Goal: Information Seeking & Learning: Learn about a topic

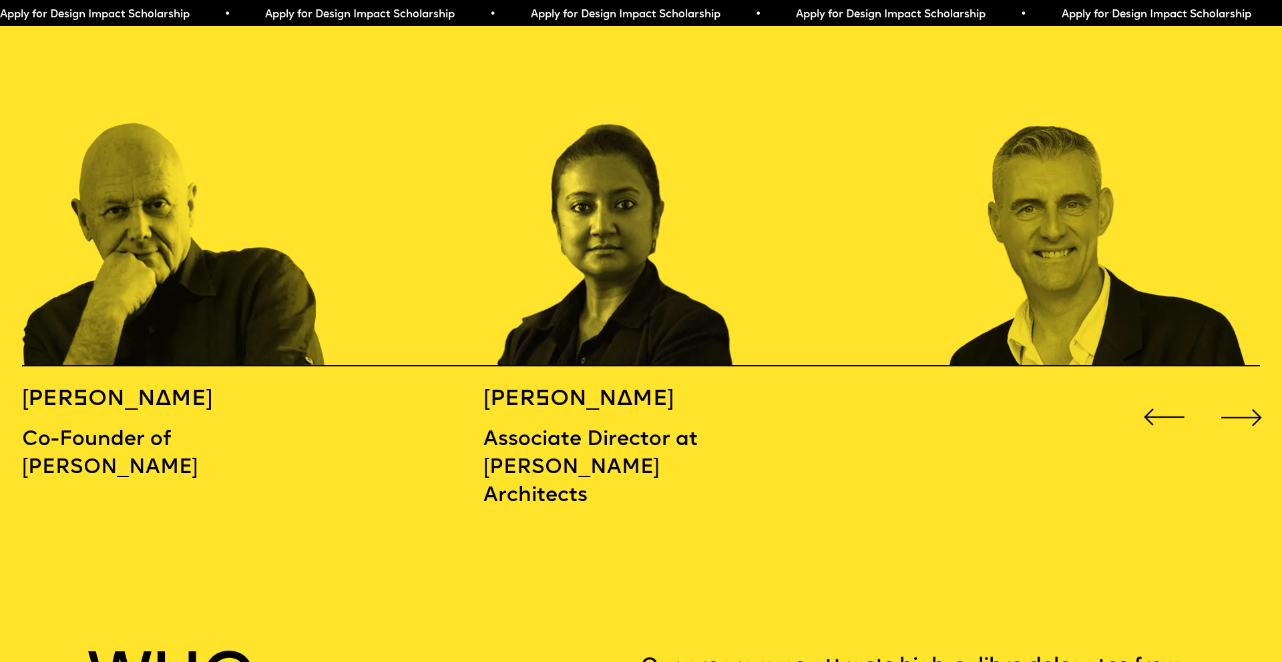
scroll to position [2027, 0]
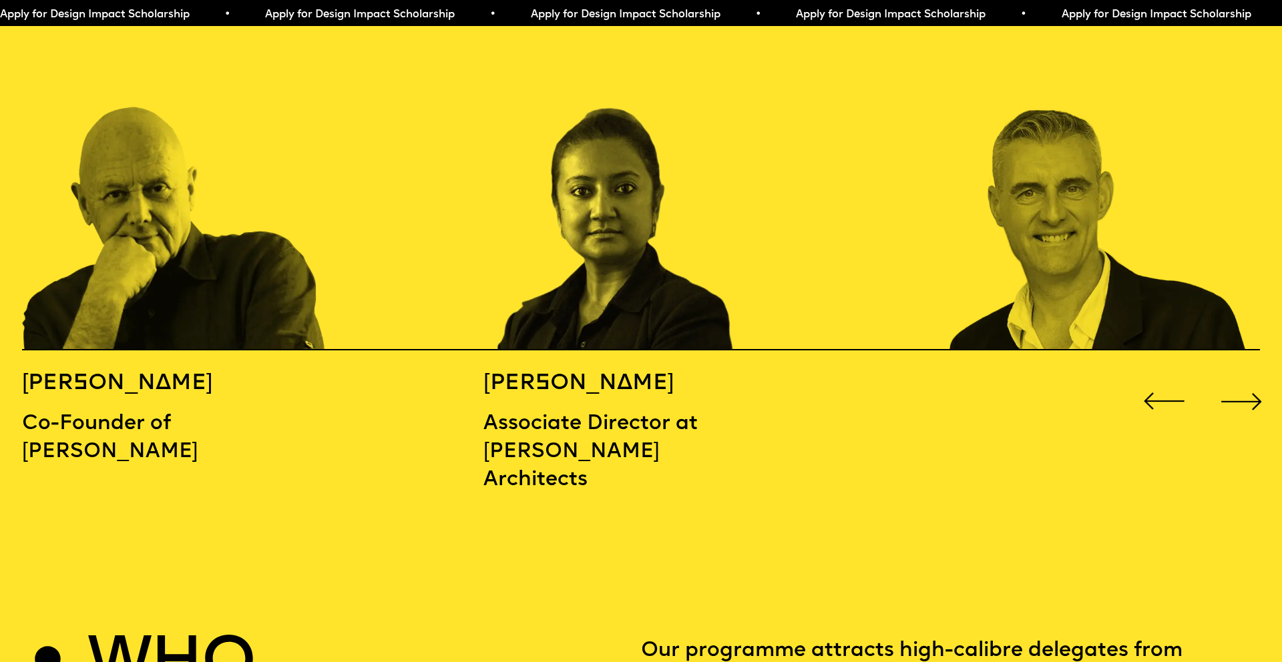
click at [1263, 379] on div "Next slide" at bounding box center [1241, 401] width 51 height 51
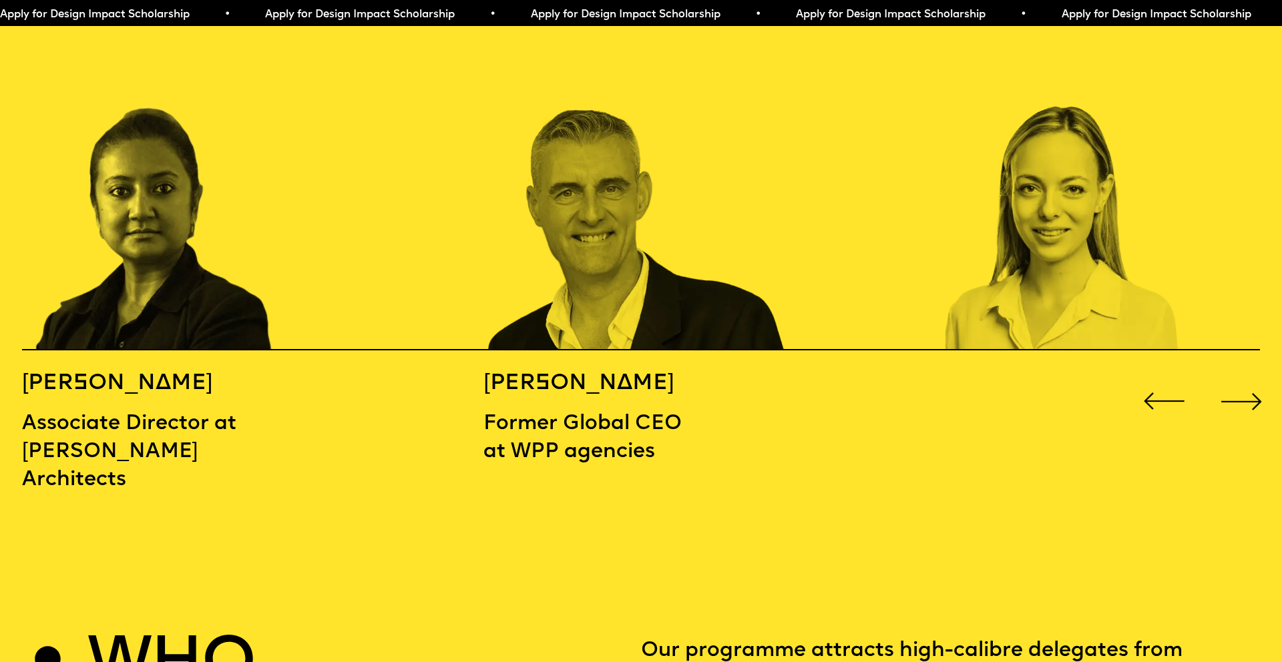
click at [1255, 378] on div "Next slide" at bounding box center [1241, 401] width 51 height 51
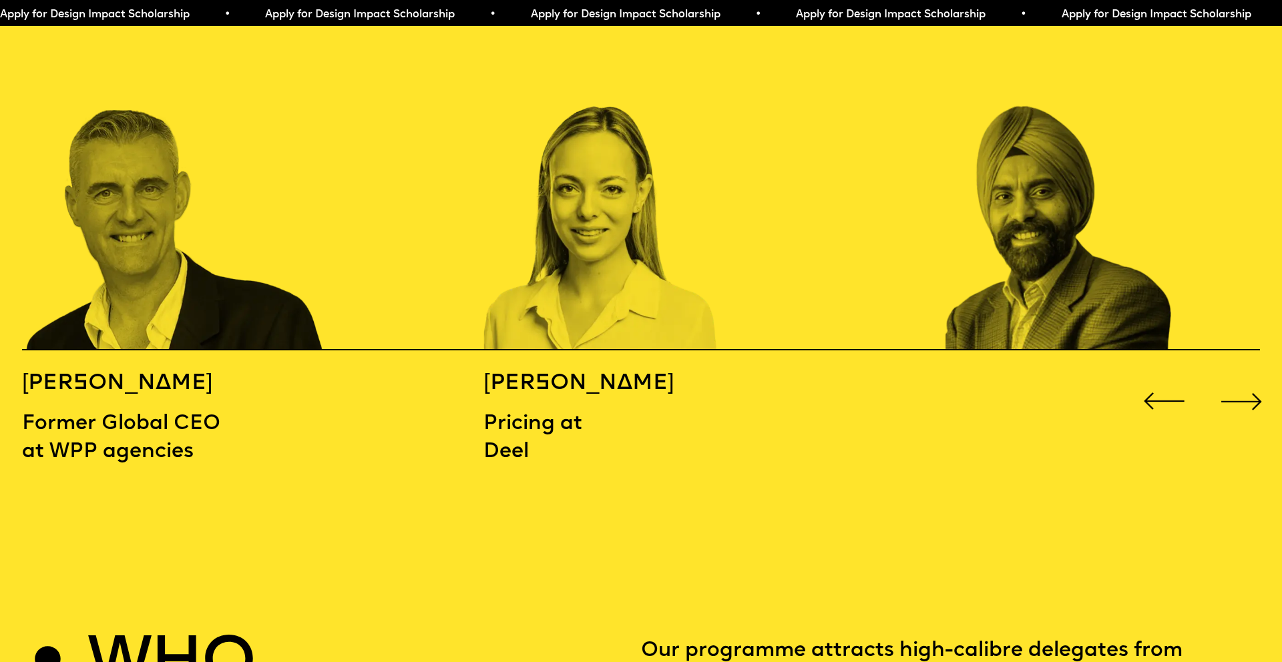
click at [1255, 378] on div "Next slide" at bounding box center [1241, 401] width 51 height 51
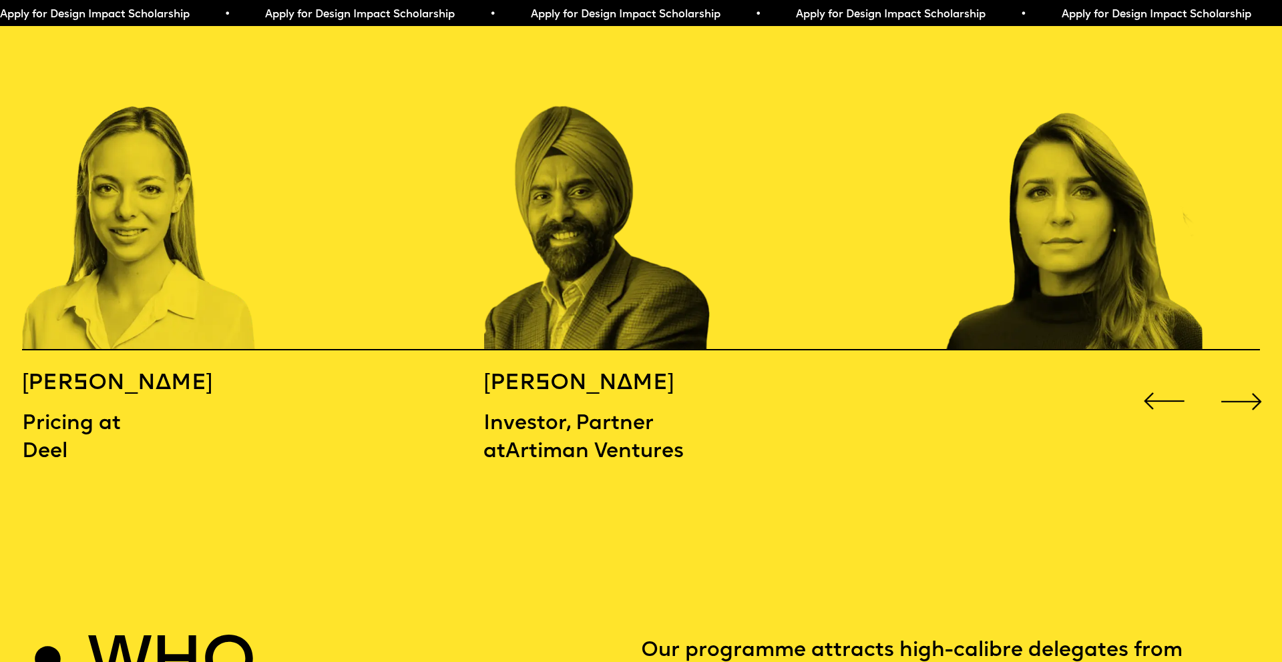
click at [1255, 378] on div "Next slide" at bounding box center [1241, 401] width 51 height 51
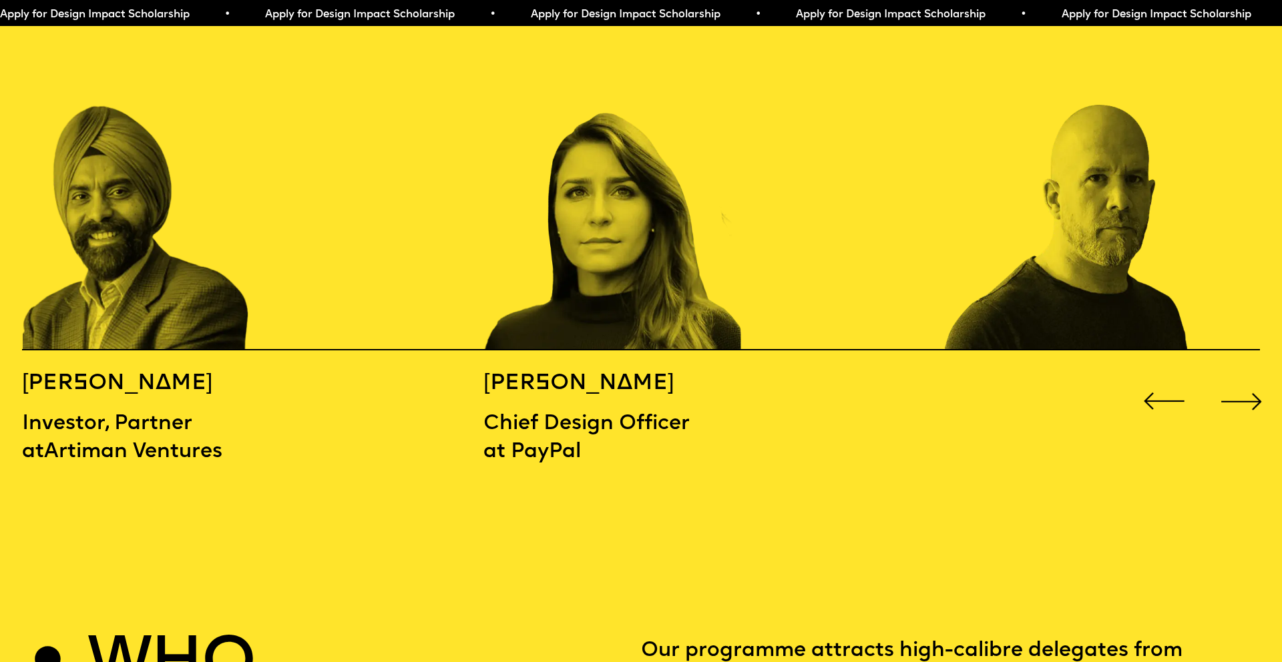
click at [1255, 378] on div "Next slide" at bounding box center [1241, 401] width 51 height 51
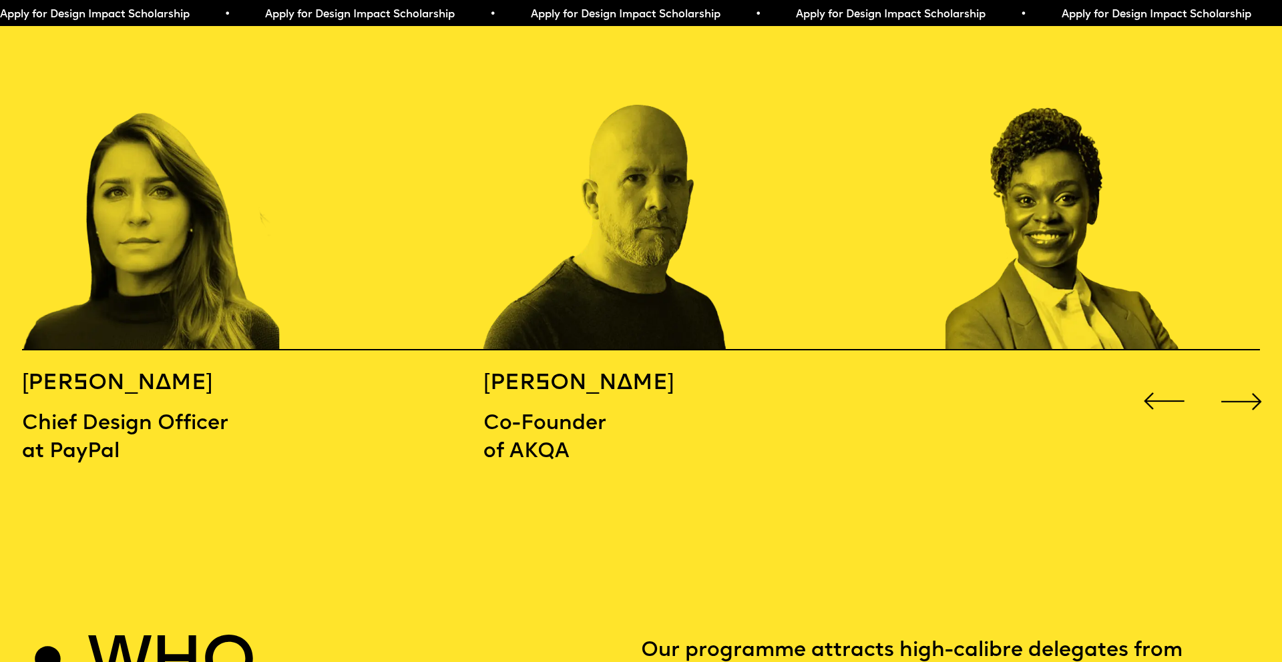
click at [1255, 378] on div "Next slide" at bounding box center [1241, 401] width 51 height 51
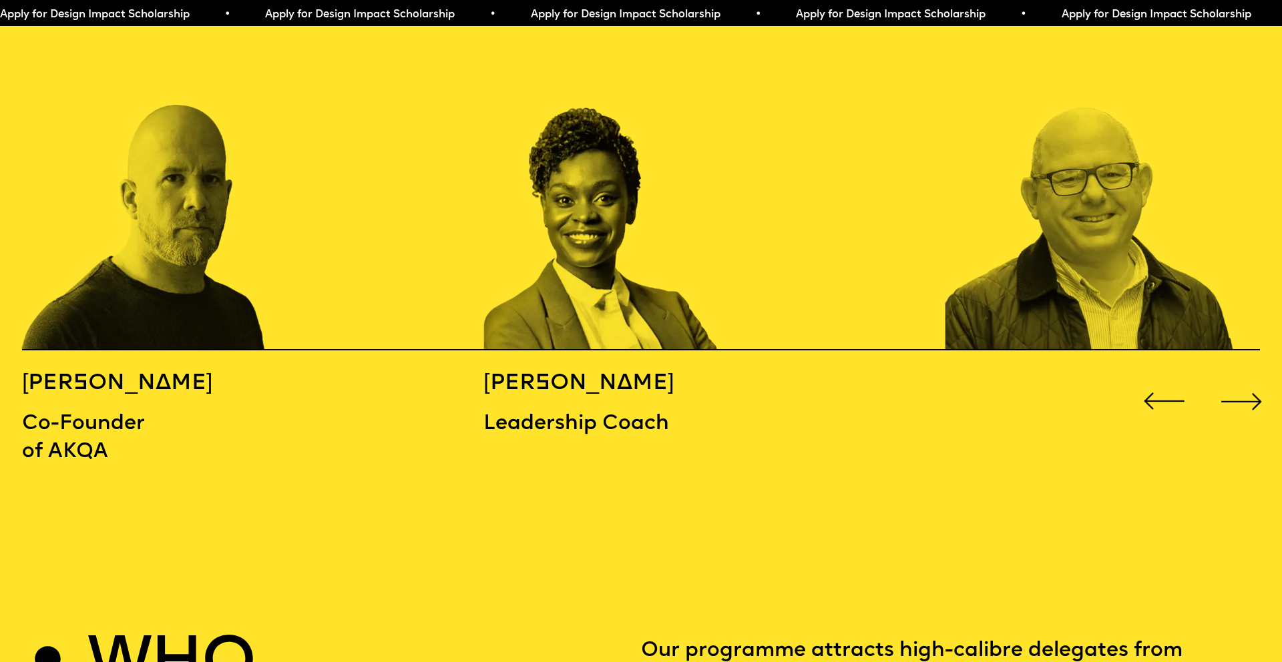
click at [1255, 378] on div "Next slide" at bounding box center [1241, 401] width 51 height 51
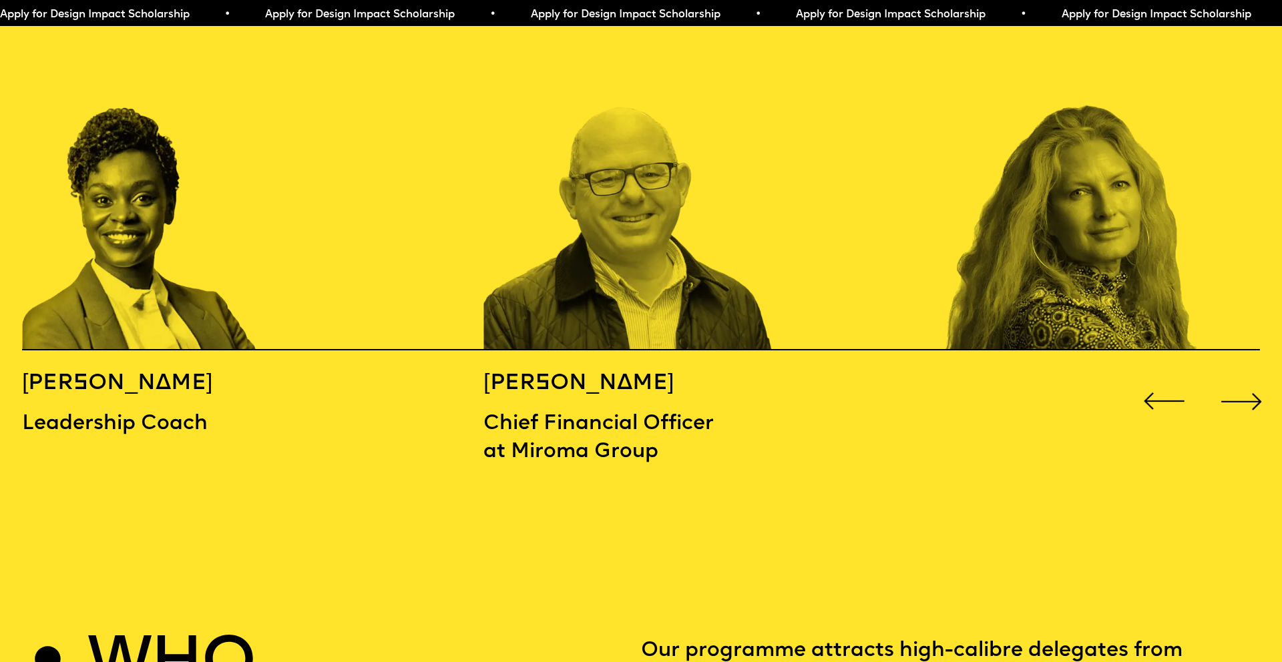
click at [1255, 378] on div "Next slide" at bounding box center [1241, 401] width 51 height 51
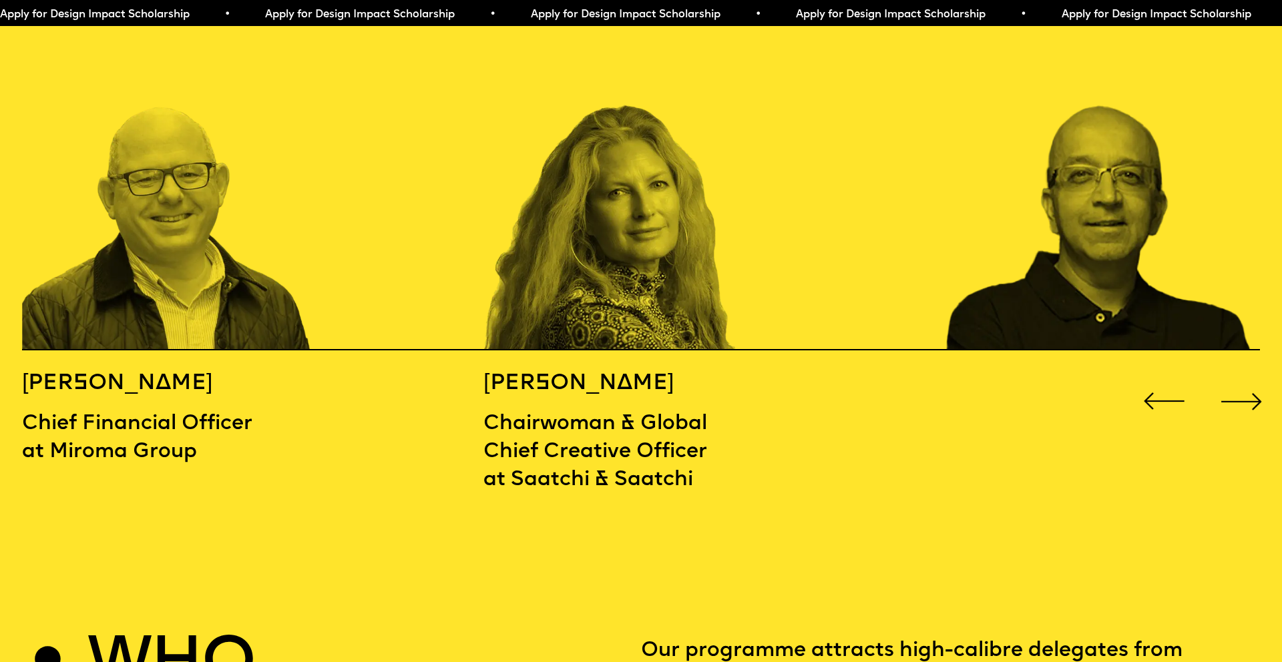
click at [1255, 378] on div "Next slide" at bounding box center [1241, 401] width 51 height 51
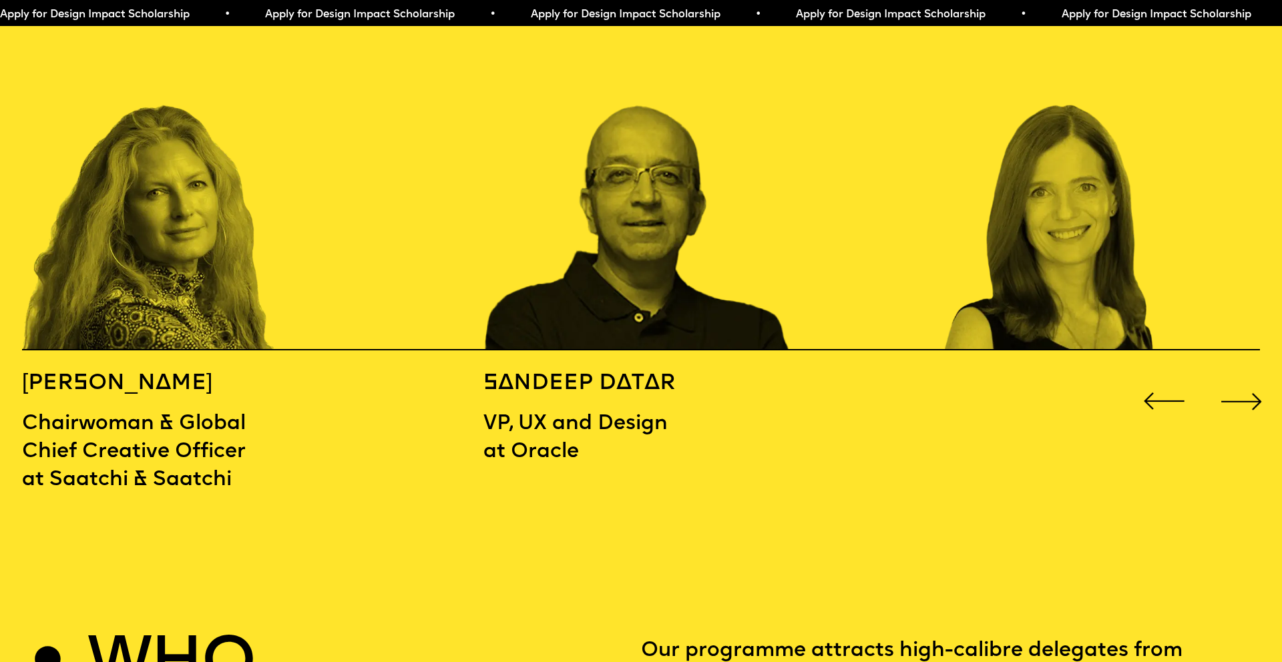
click at [1255, 378] on div "Next slide" at bounding box center [1241, 401] width 51 height 51
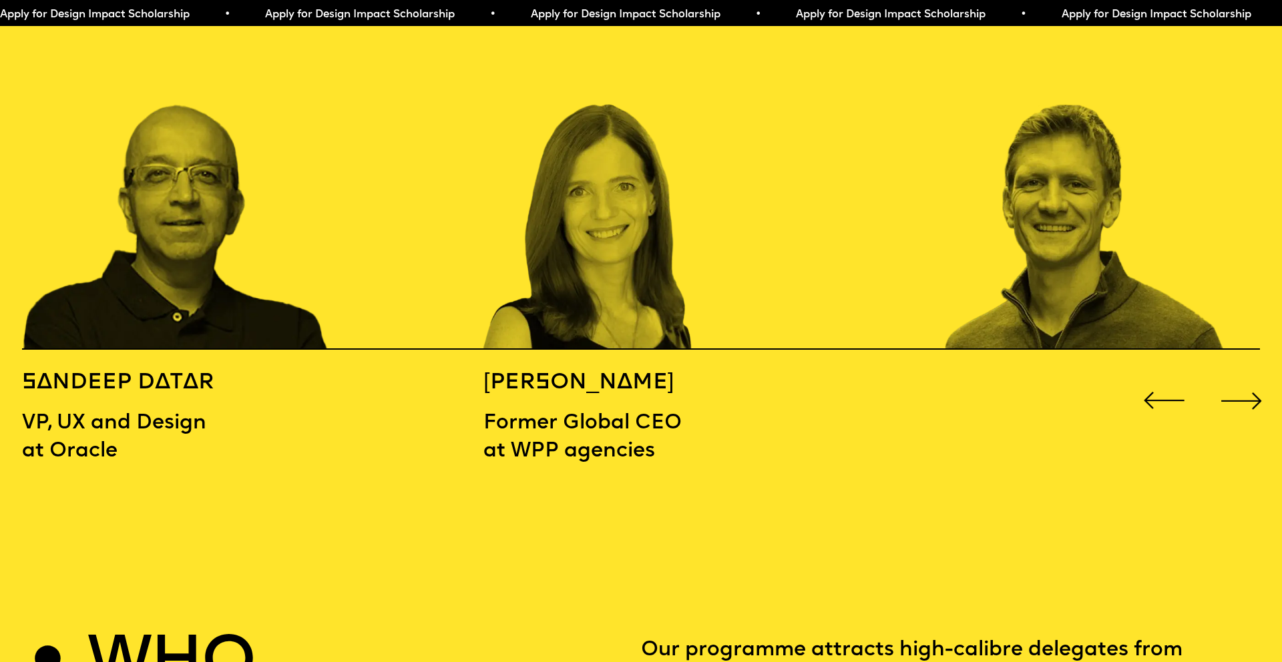
click at [1255, 378] on div "Next slide" at bounding box center [1241, 400] width 51 height 51
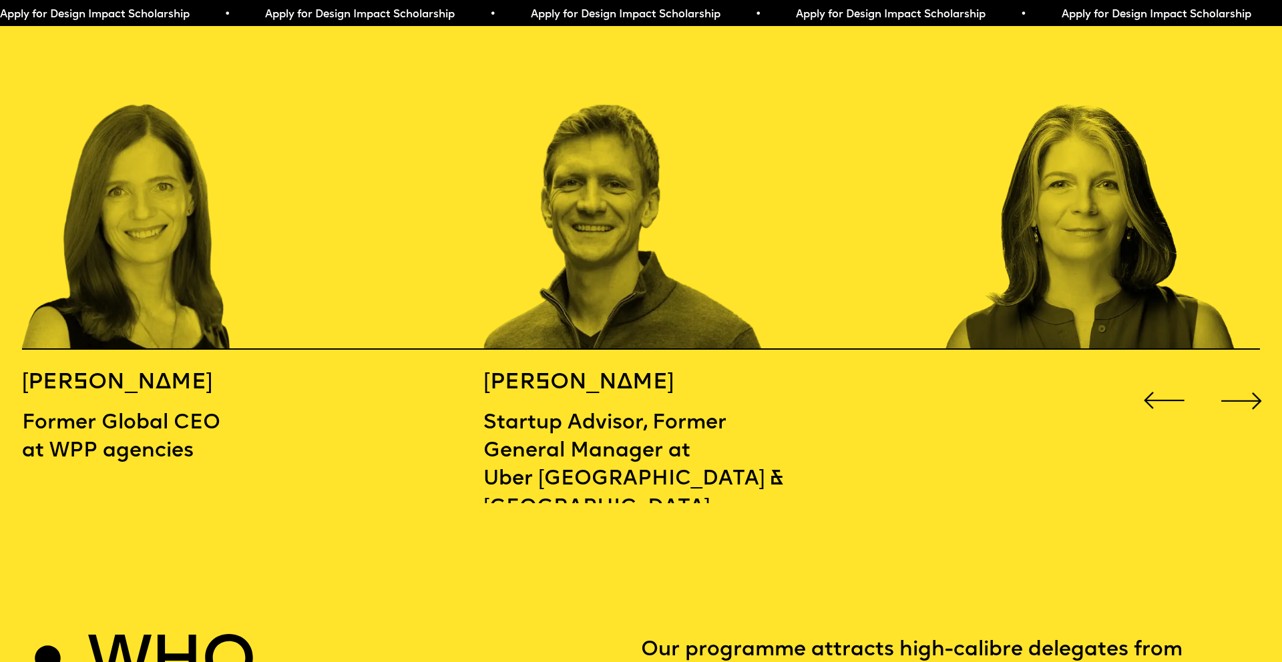
click at [1255, 378] on div "Next slide" at bounding box center [1241, 400] width 51 height 51
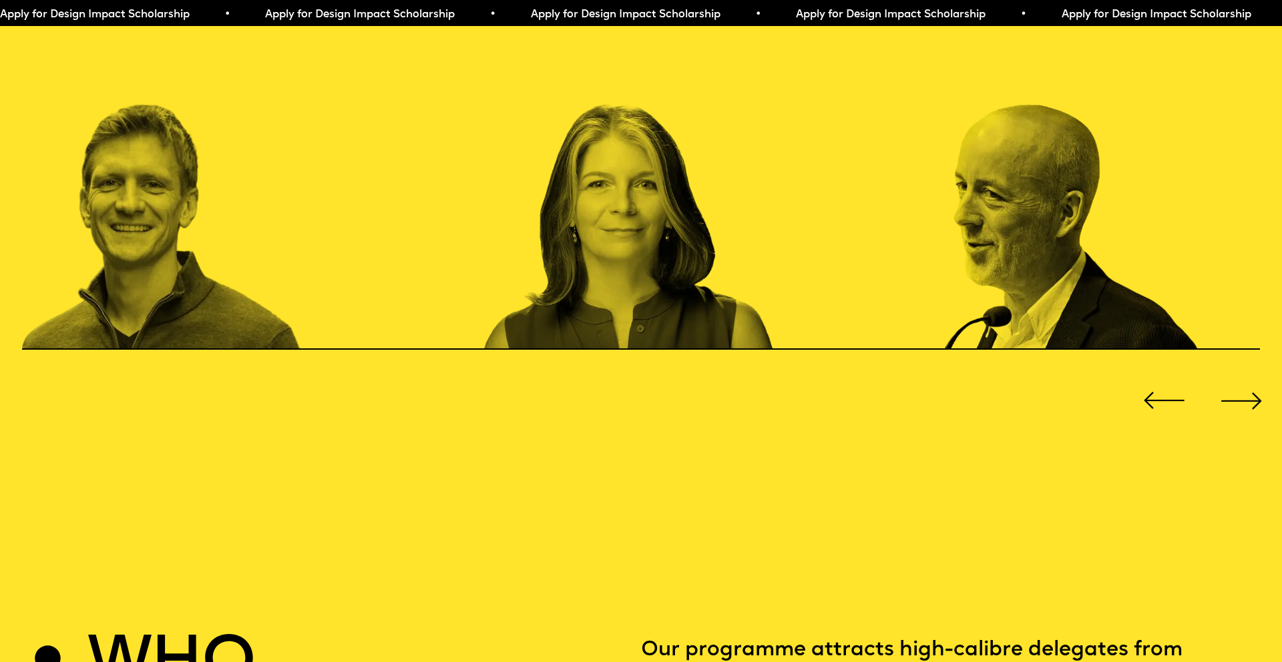
scroll to position [2028, 0]
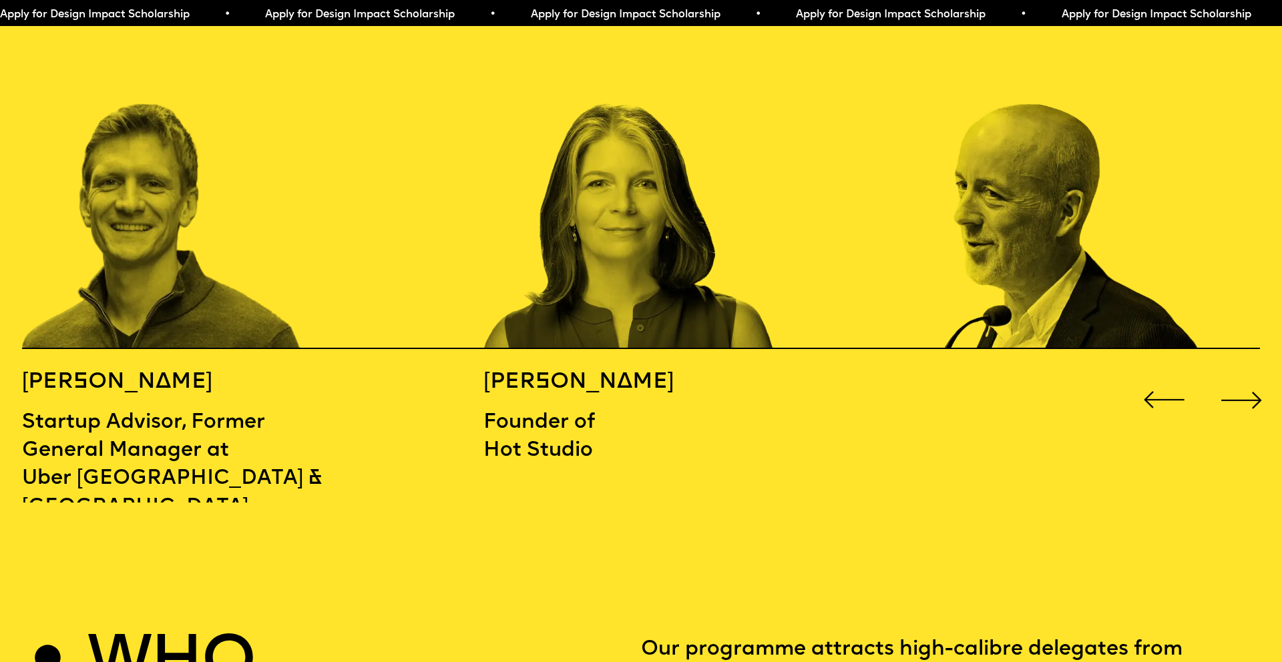
click at [1255, 378] on div "Next slide" at bounding box center [1241, 400] width 51 height 51
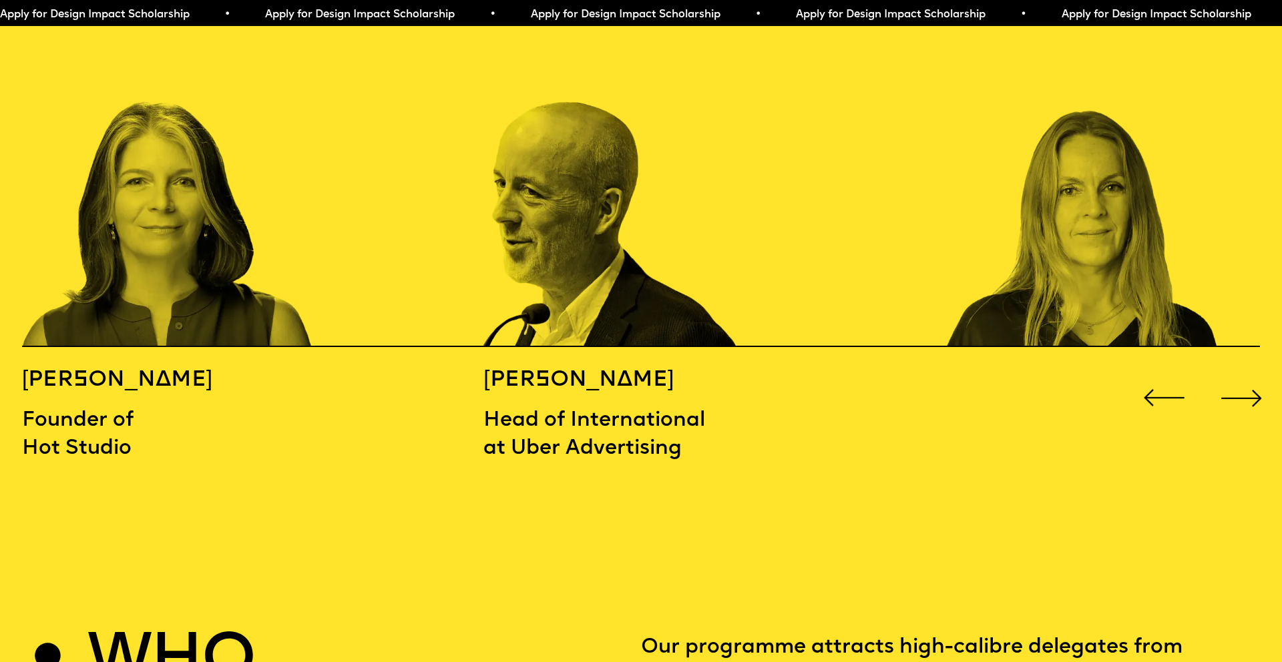
click at [1255, 378] on div "Next slide" at bounding box center [1241, 398] width 51 height 51
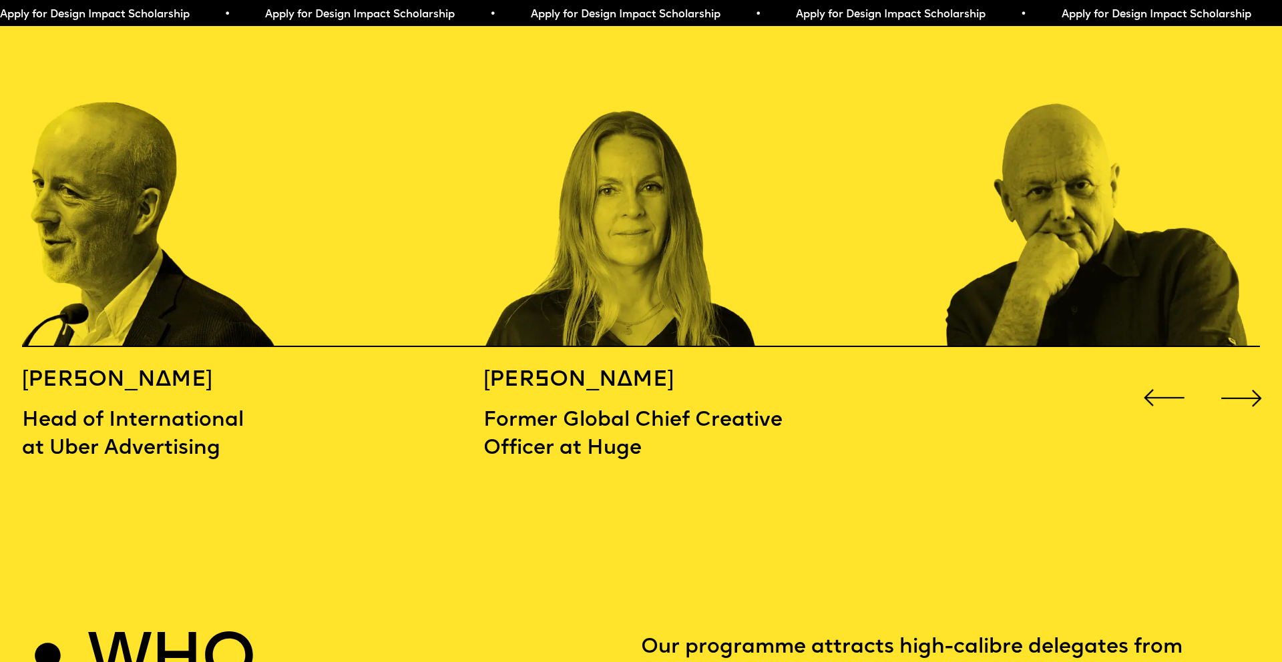
click at [1255, 378] on div "Next slide" at bounding box center [1241, 398] width 51 height 51
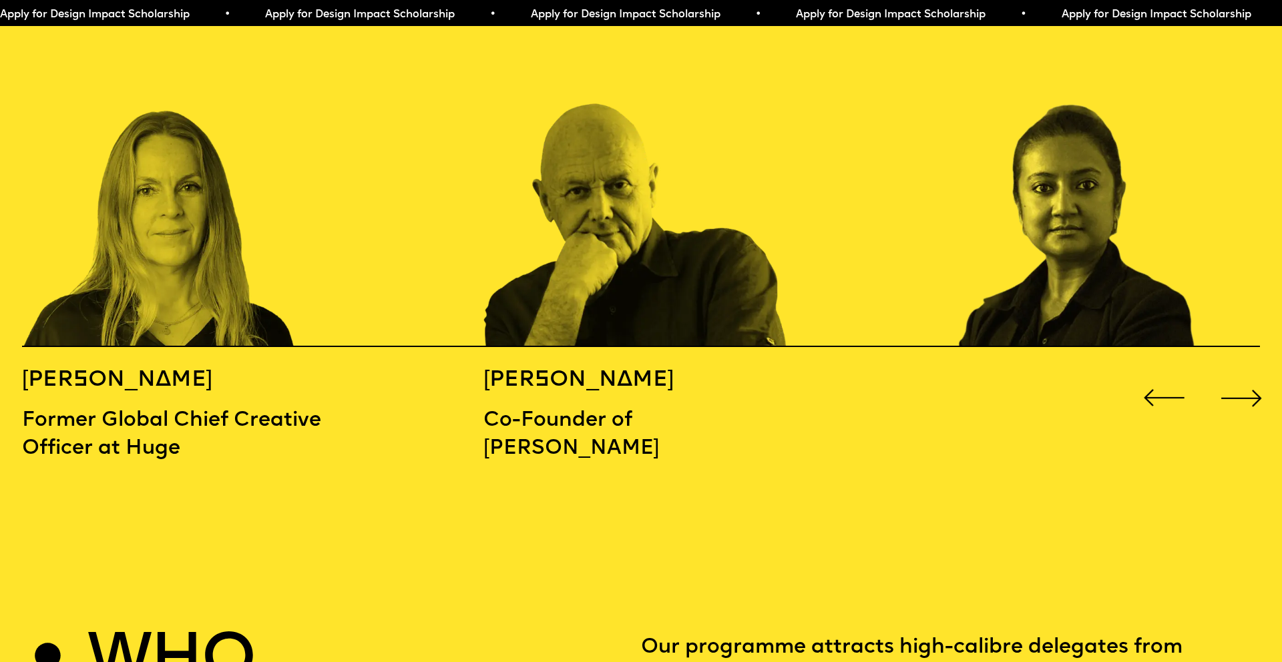
click at [1255, 378] on div "Next slide" at bounding box center [1241, 398] width 51 height 51
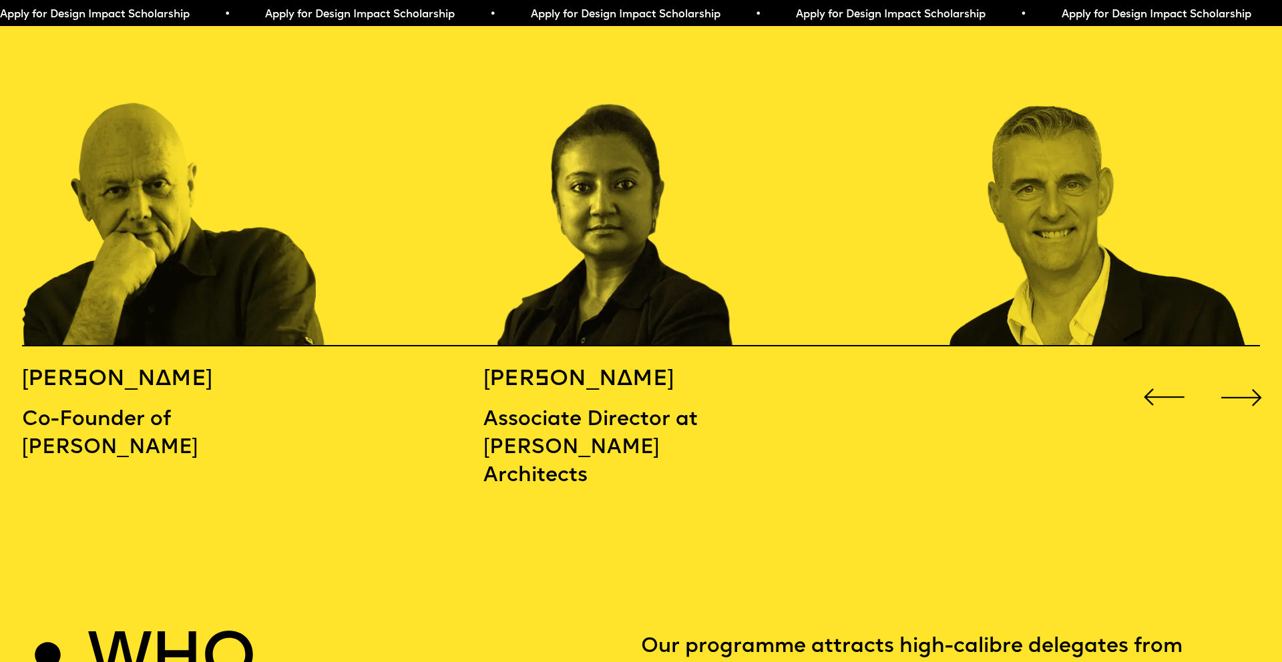
click at [1255, 378] on div "Next slide" at bounding box center [1241, 397] width 51 height 51
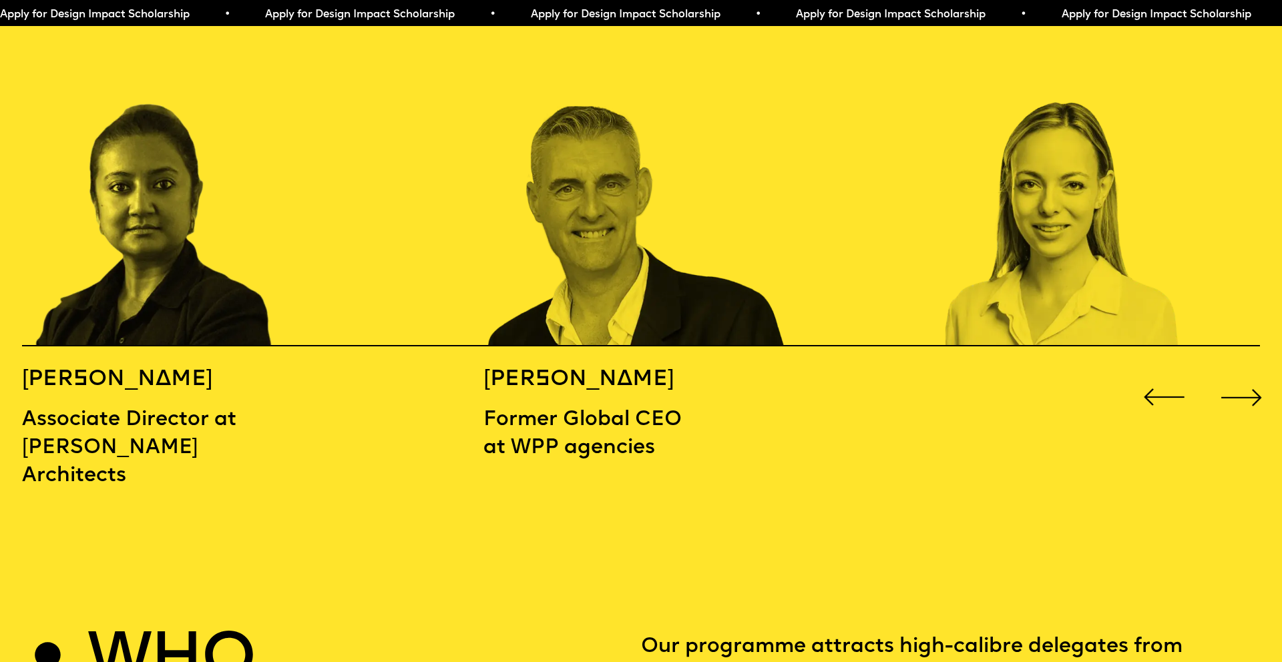
click at [1255, 378] on div "Next slide" at bounding box center [1241, 397] width 51 height 51
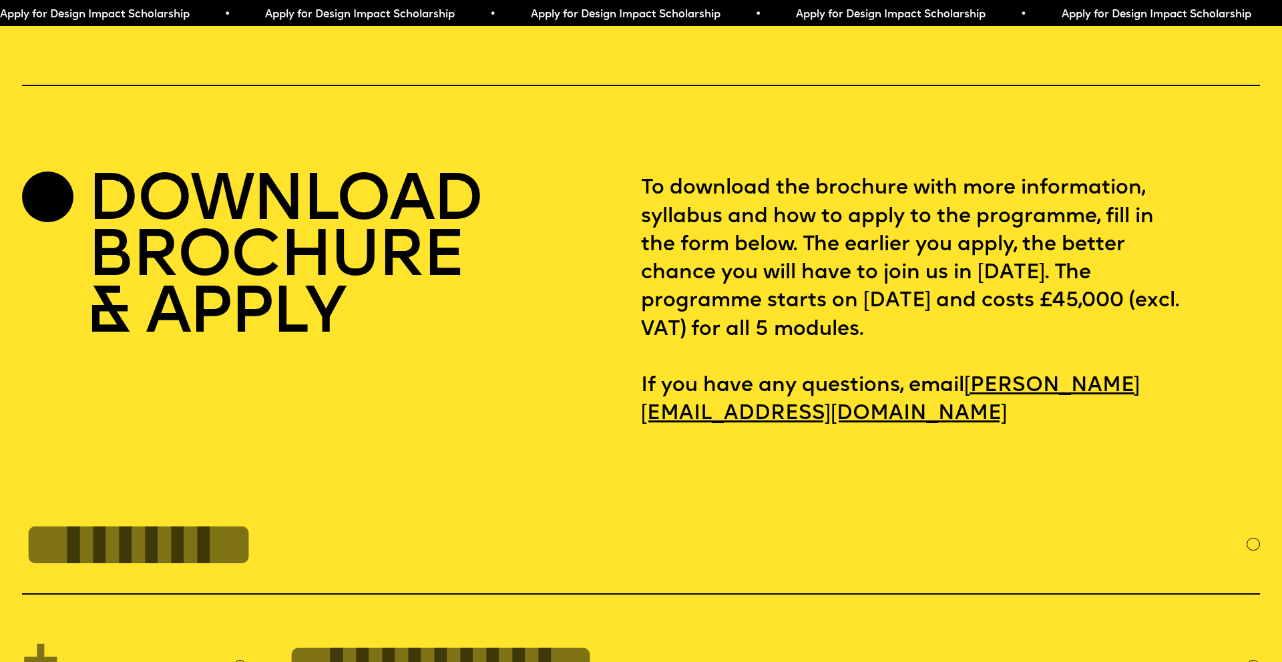
scroll to position [5495, 0]
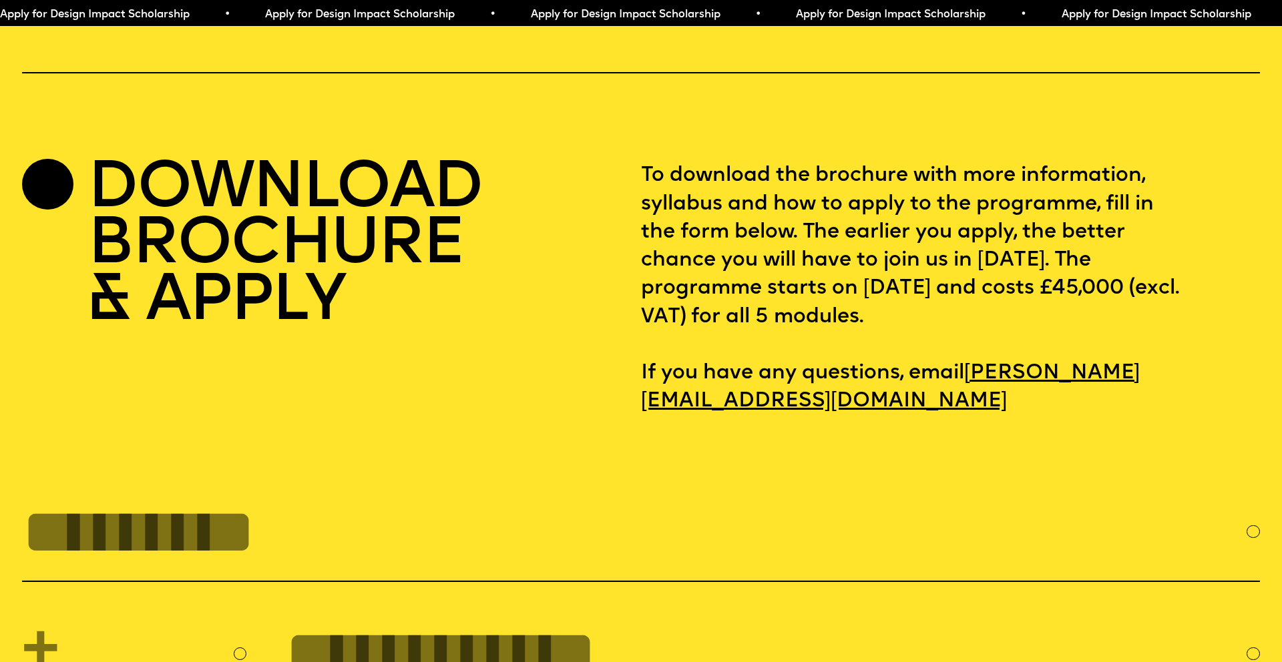
click at [160, 505] on input "FULL NAME" at bounding box center [634, 532] width 1225 height 72
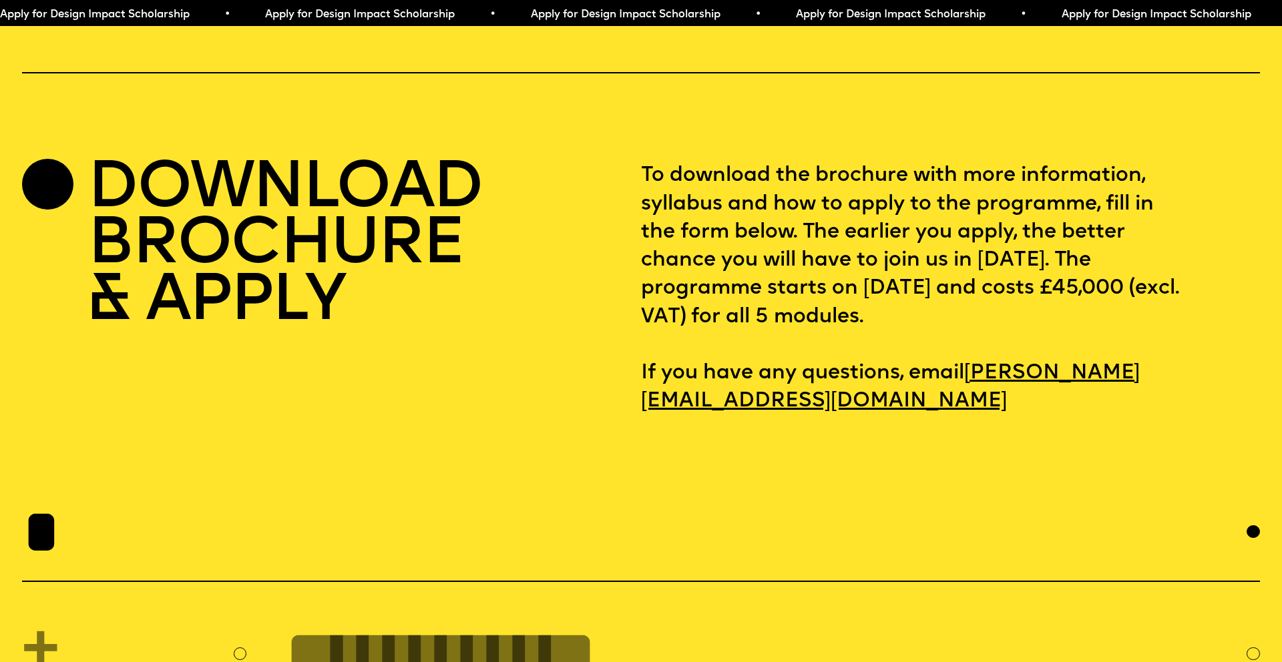
type input "*"
click at [463, 232] on h2 "DOWNLOAD BROCHURE & APPLY" at bounding box center [283, 246] width 393 height 168
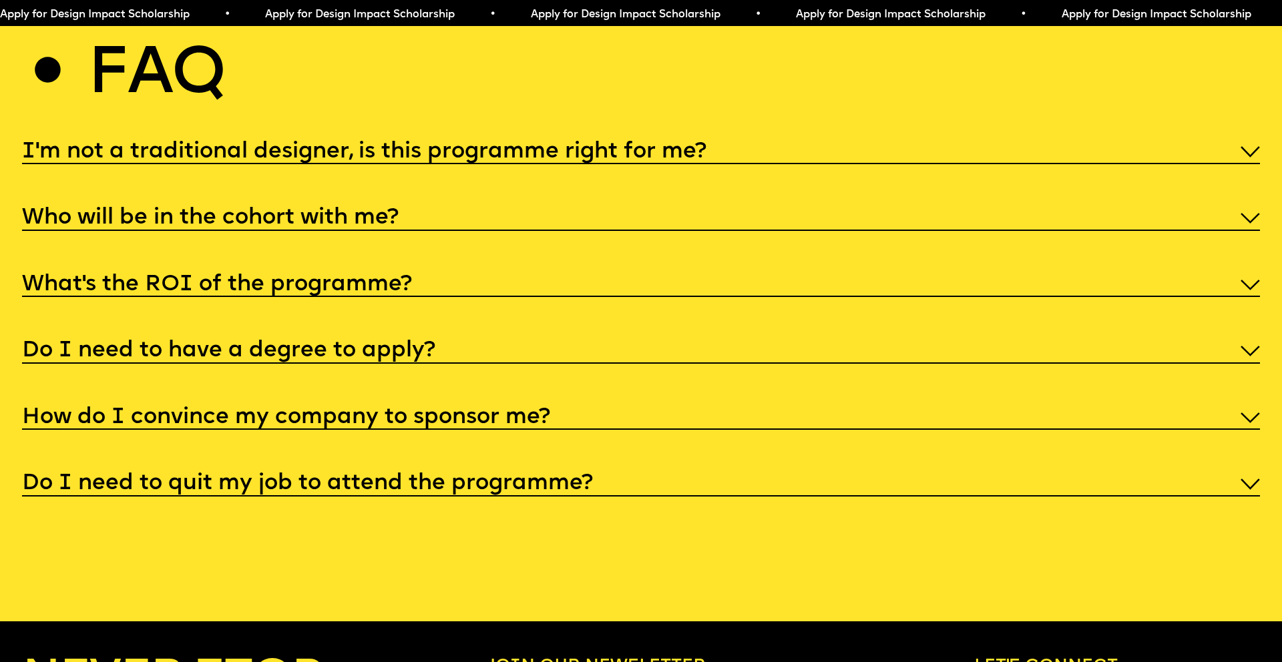
scroll to position [6653, 0]
click at [677, 147] on h5 "I'm not a traditional designer, is this programme right for me?" at bounding box center [364, 151] width 684 height 13
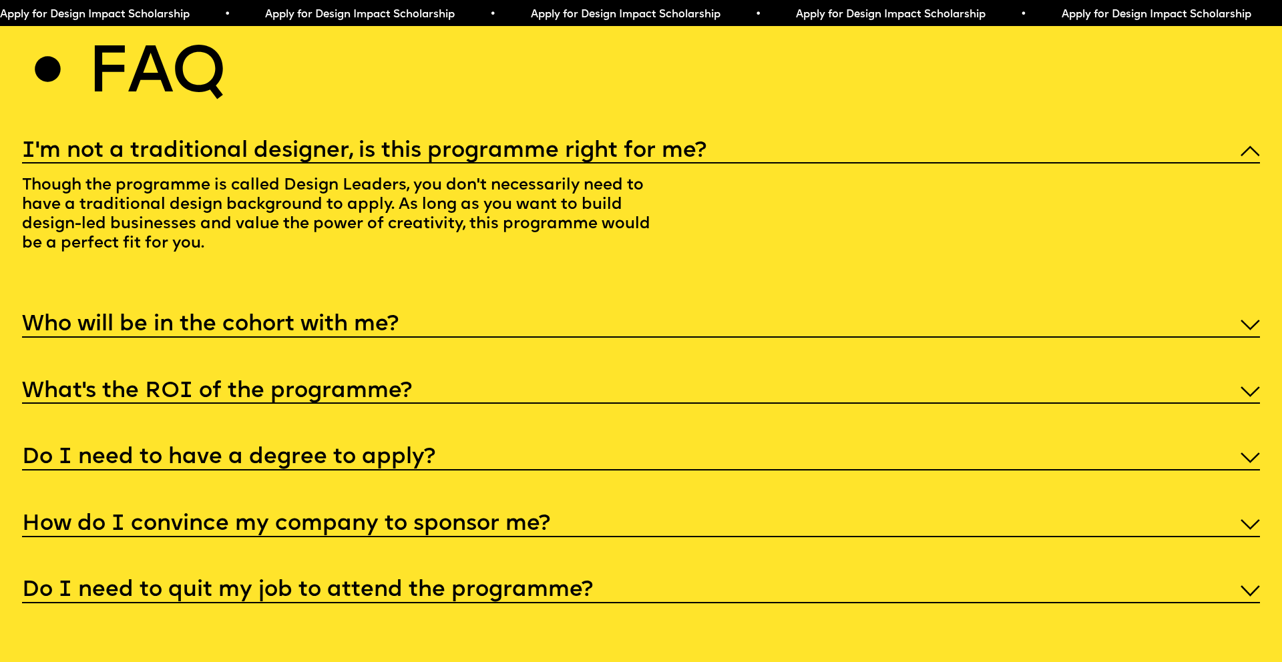
scroll to position [6758, 0]
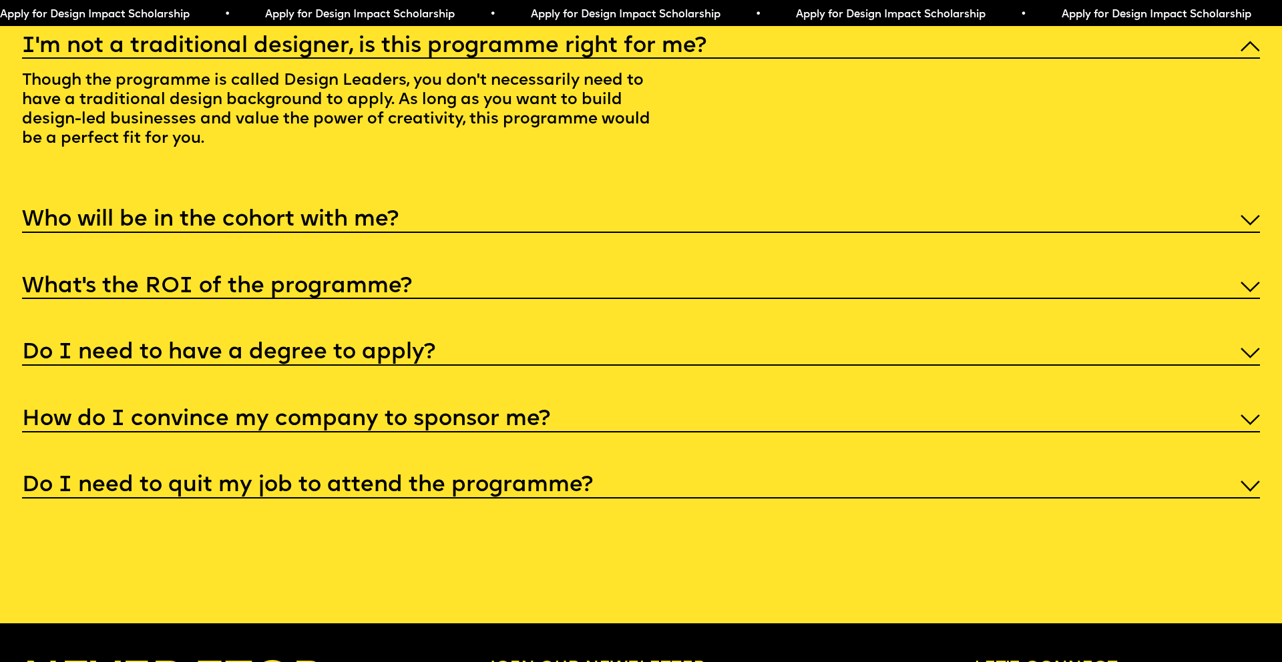
click at [546, 213] on div "Who will be in the cohort with me?" at bounding box center [640, 219] width 1237 height 28
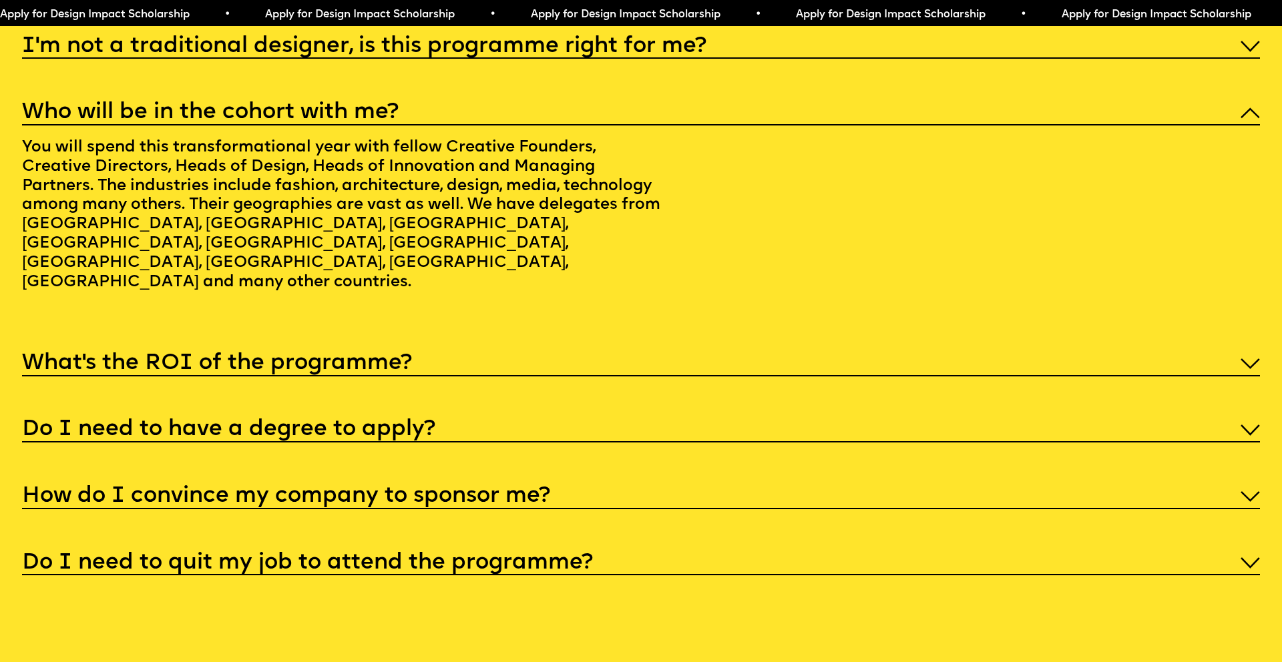
click at [397, 357] on h5 "What’s the ROI of the programme?" at bounding box center [217, 363] width 390 height 13
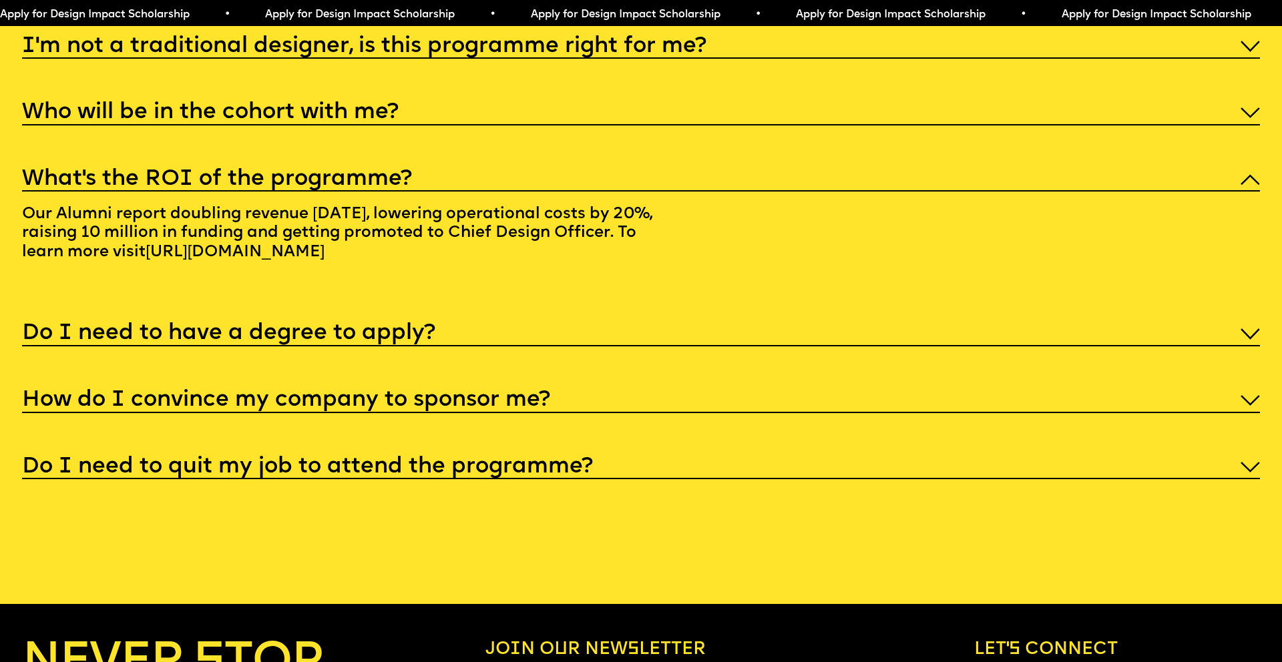
click at [412, 327] on h5 "Do I need to have a degree to apply?" at bounding box center [228, 333] width 413 height 13
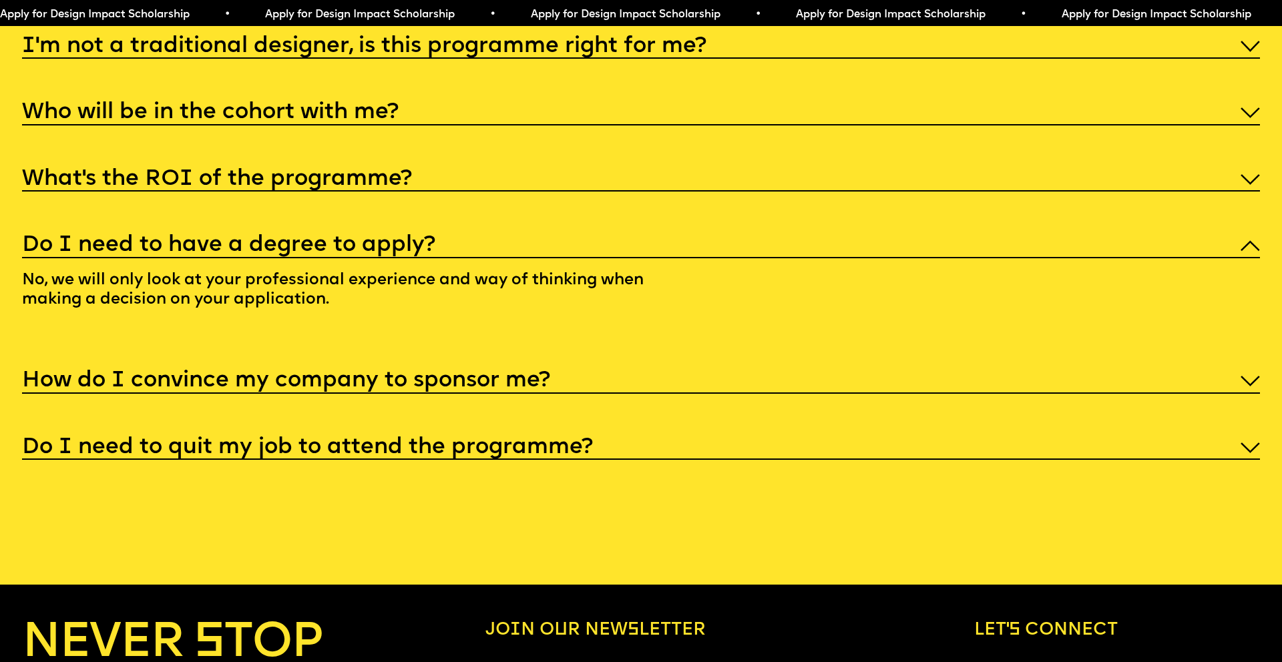
click at [427, 375] on h5 "How do I convince my company to sponsor me?" at bounding box center [286, 381] width 528 height 13
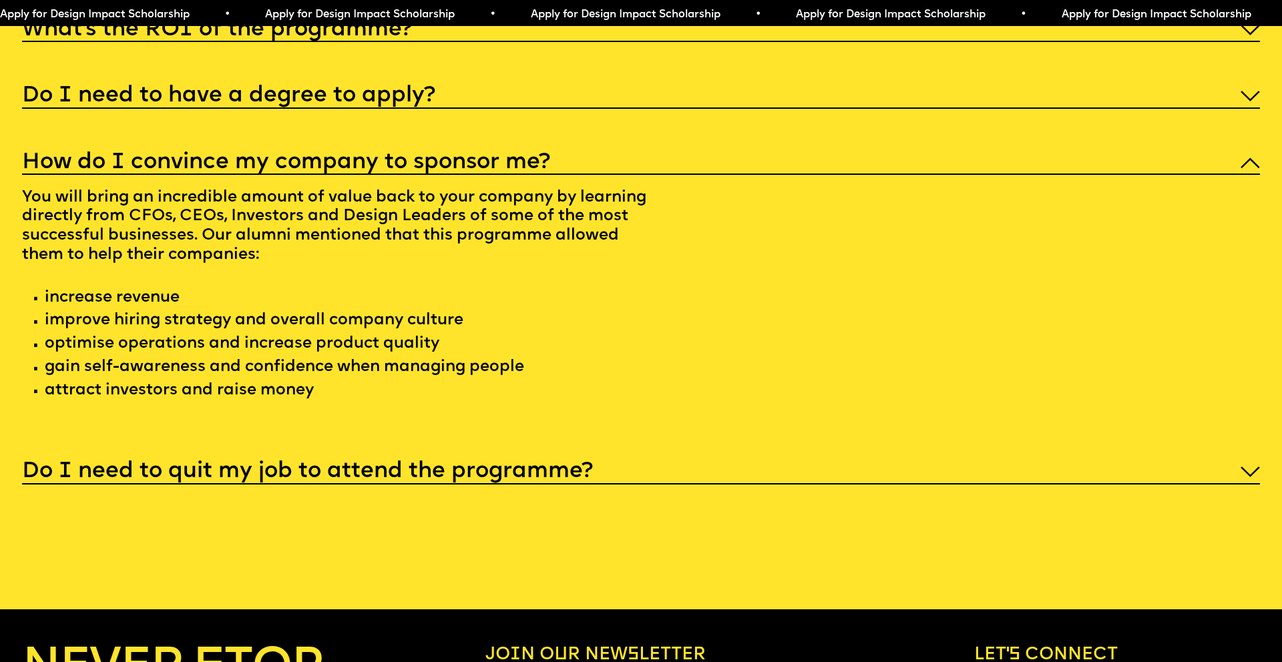
scroll to position [6916, 0]
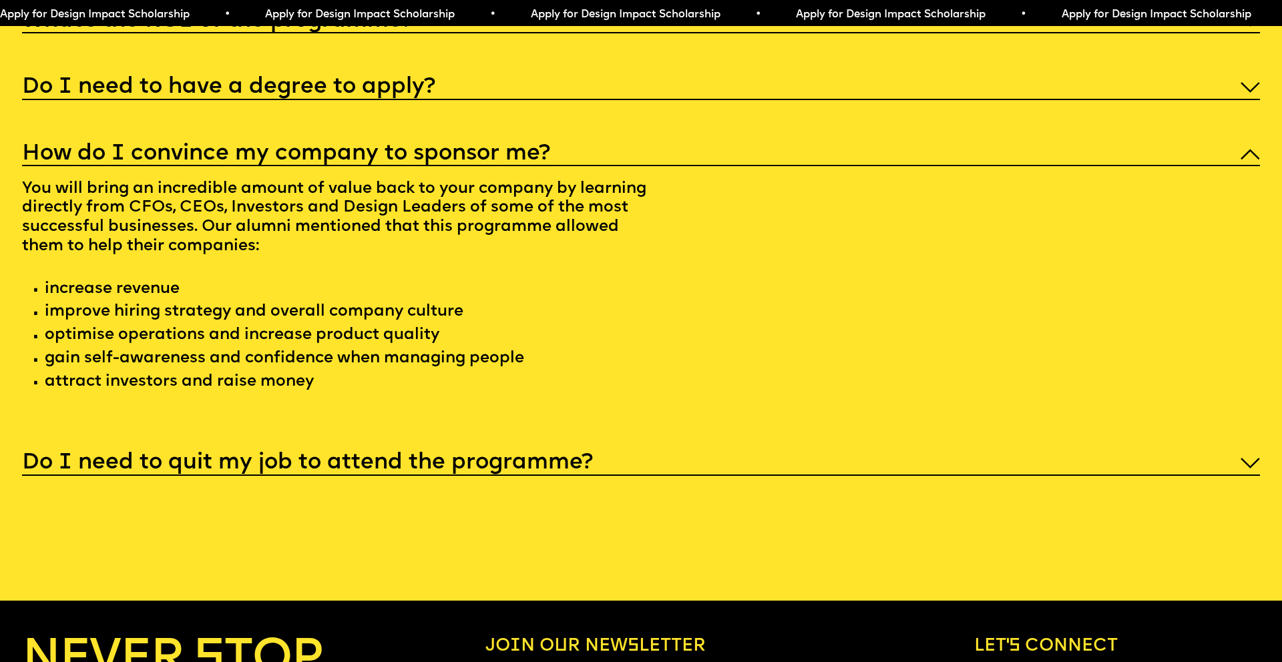
click at [442, 457] on h5 "Do I need to quit my job to attend the programme?" at bounding box center [307, 463] width 571 height 13
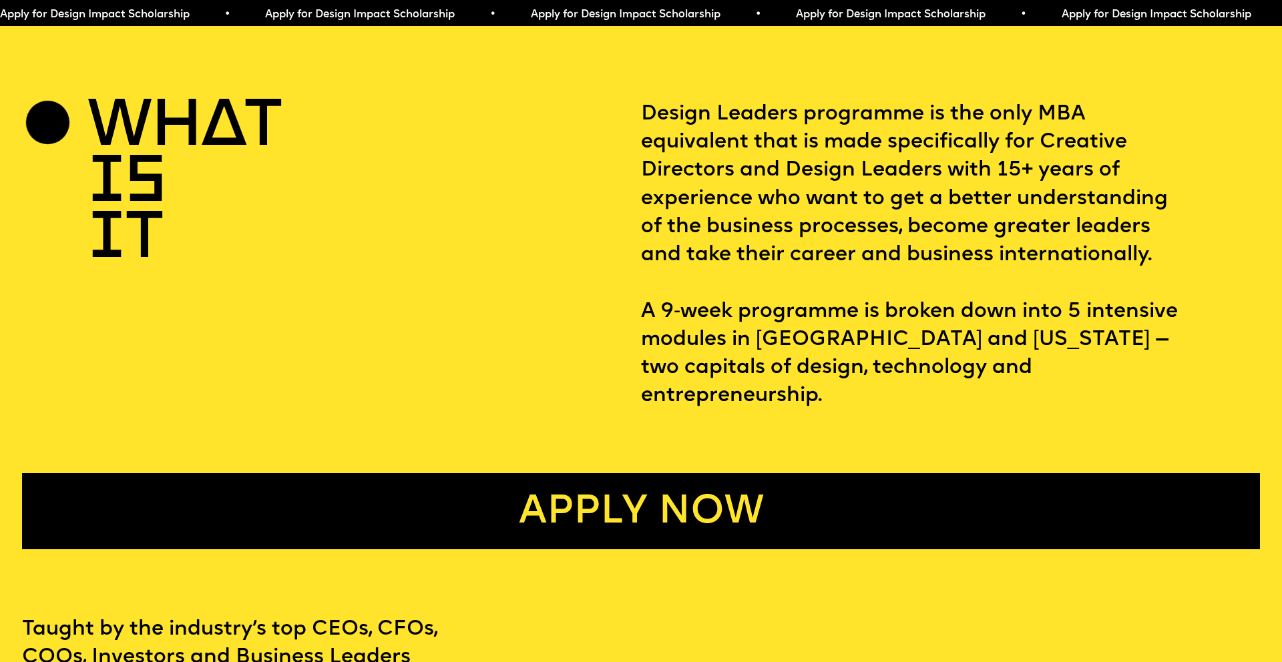
scroll to position [700, 0]
